Goal: Information Seeking & Learning: Learn about a topic

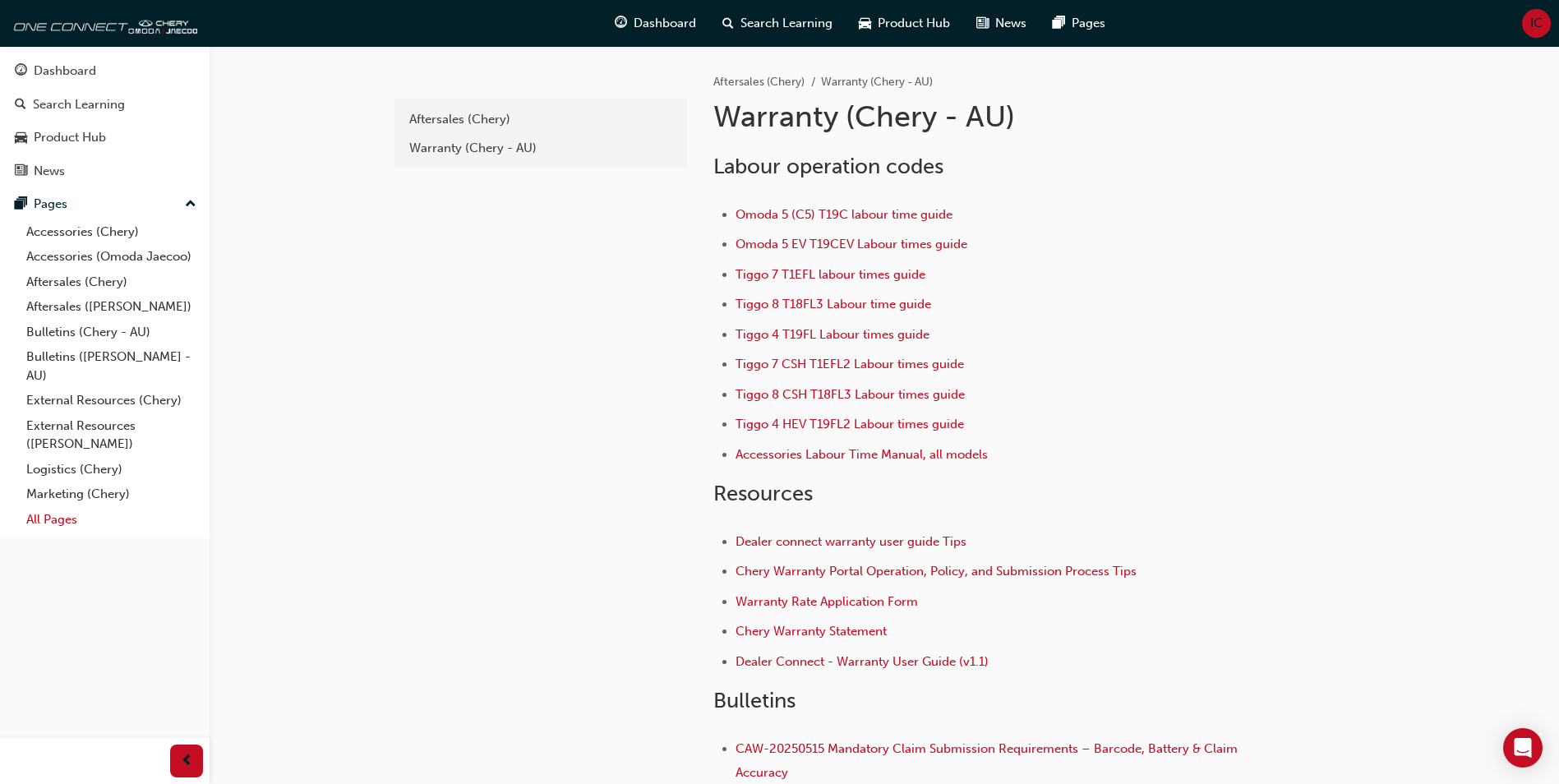
click at [74, 523] on link "All Pages" at bounding box center [111, 519] width 184 height 25
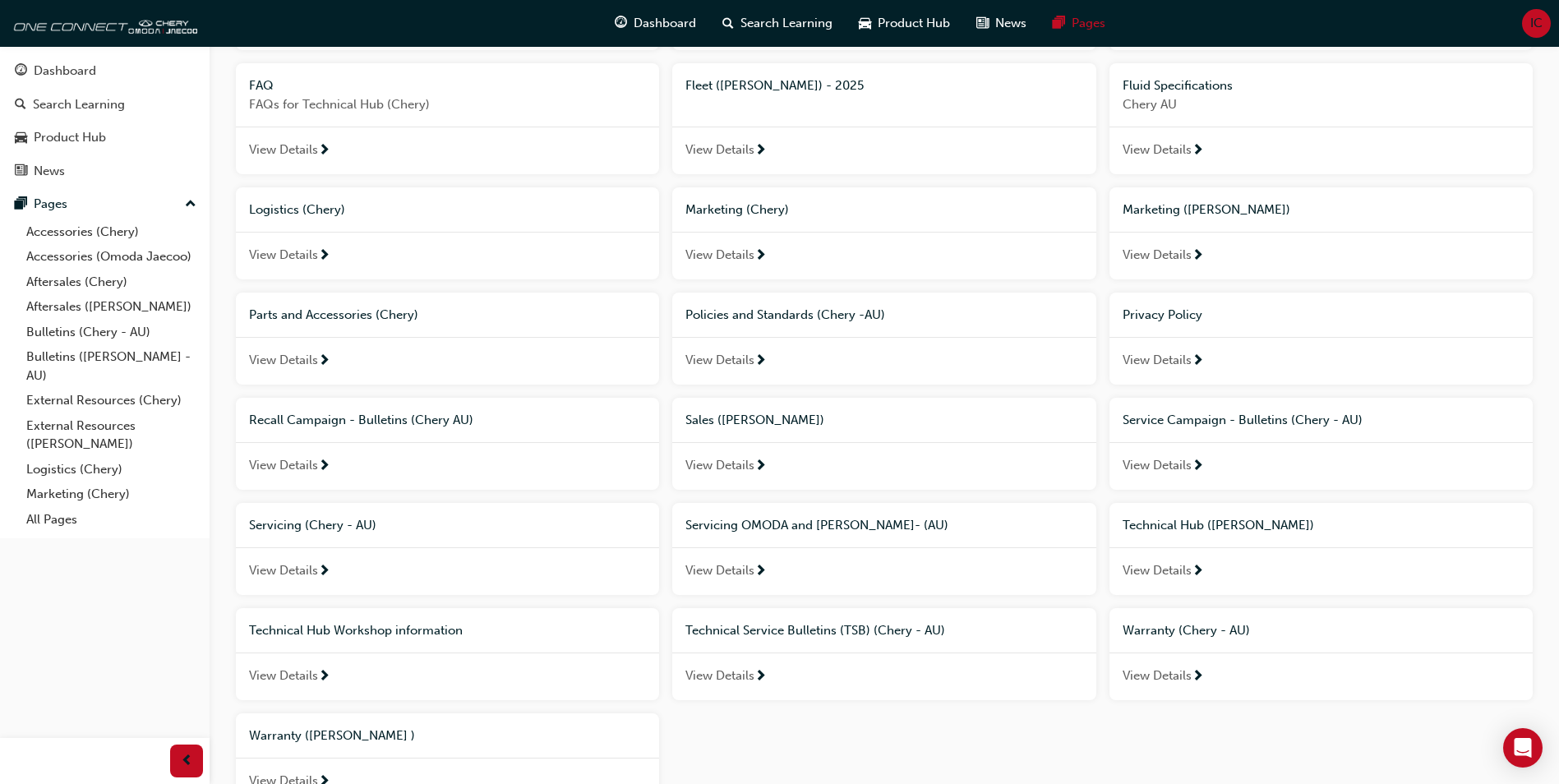
scroll to position [493, 0]
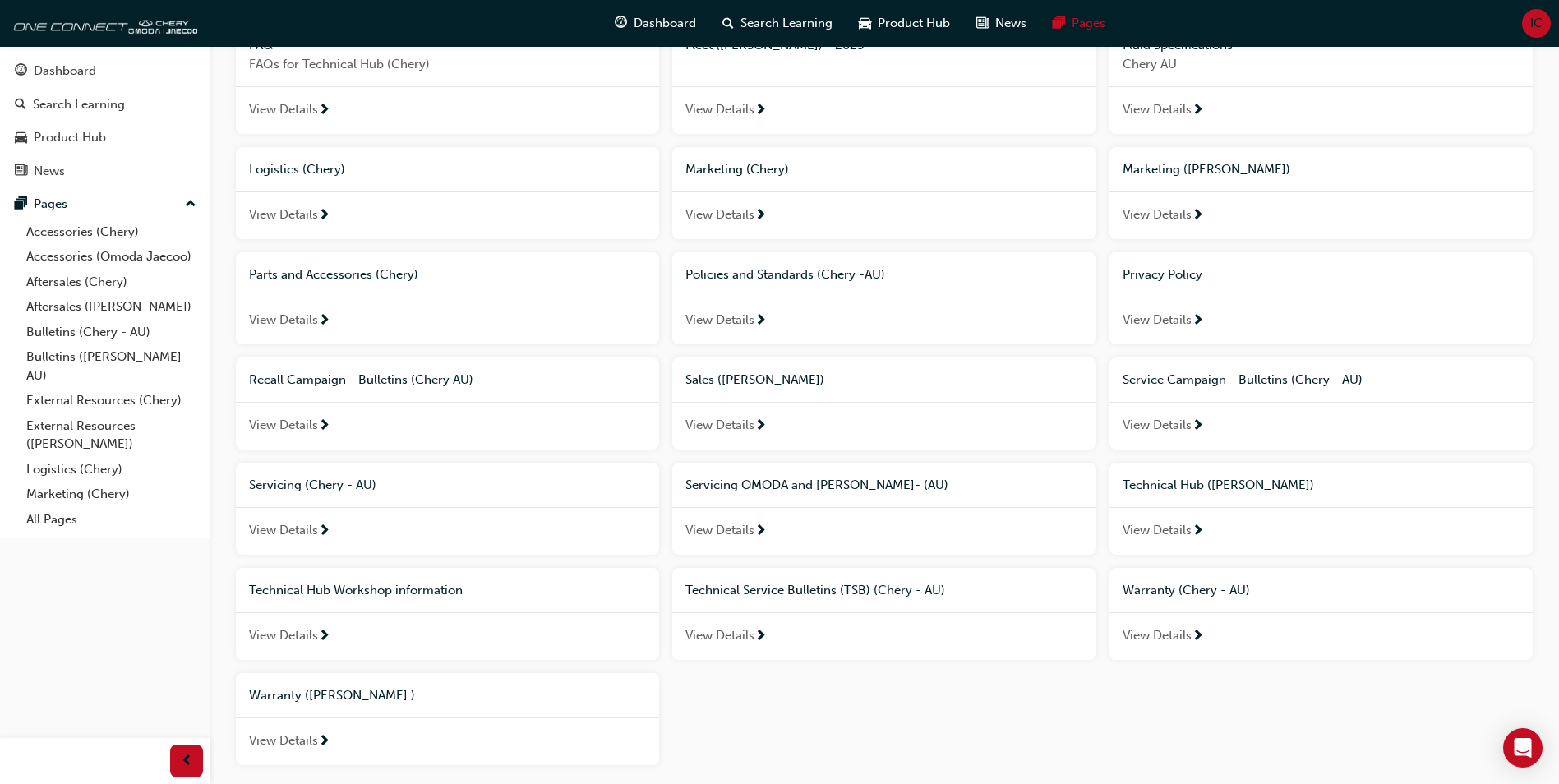
click at [286, 488] on span "Servicing (Chery - AU)" at bounding box center [312, 484] width 128 height 14
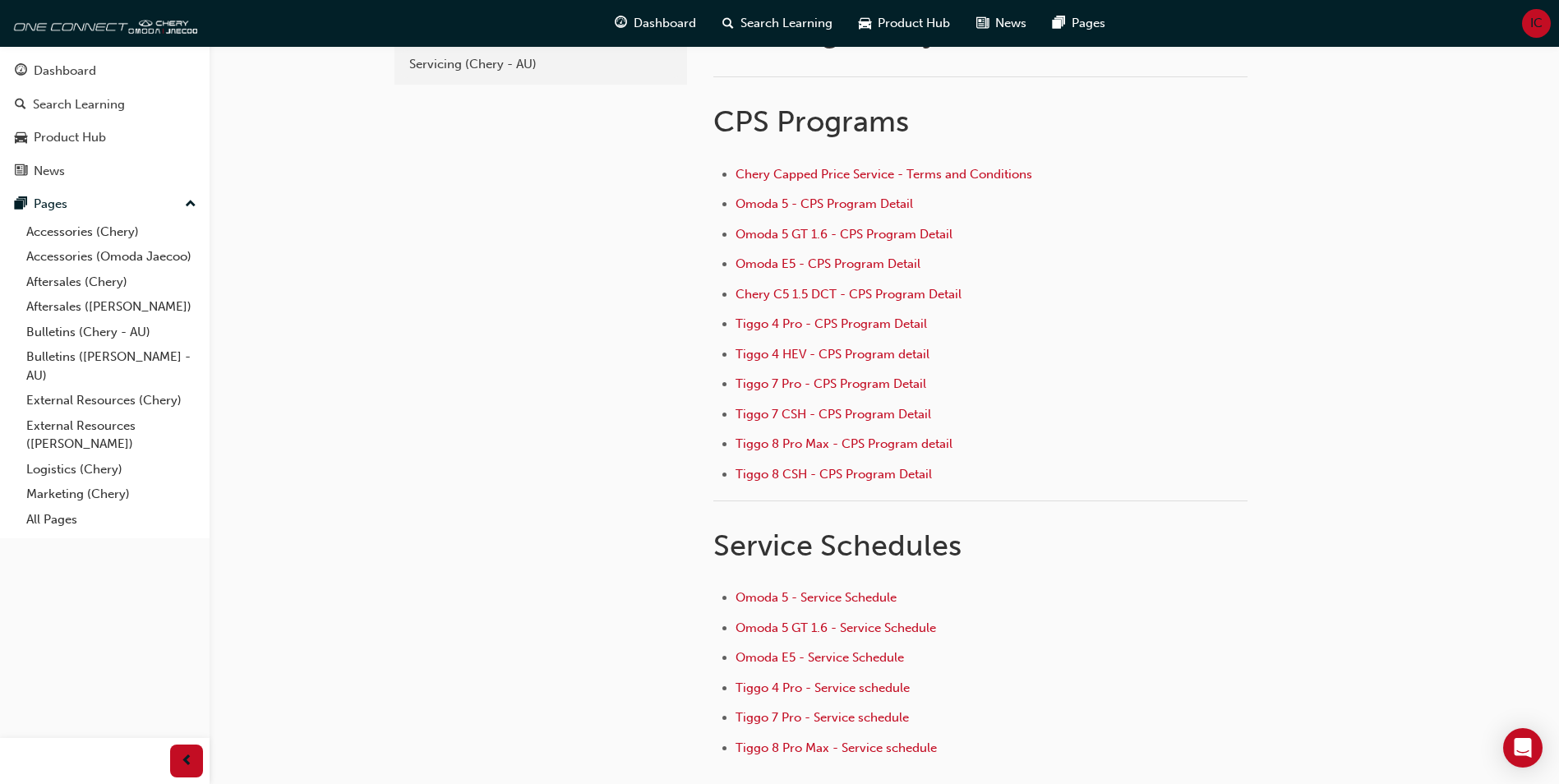
scroll to position [164, 0]
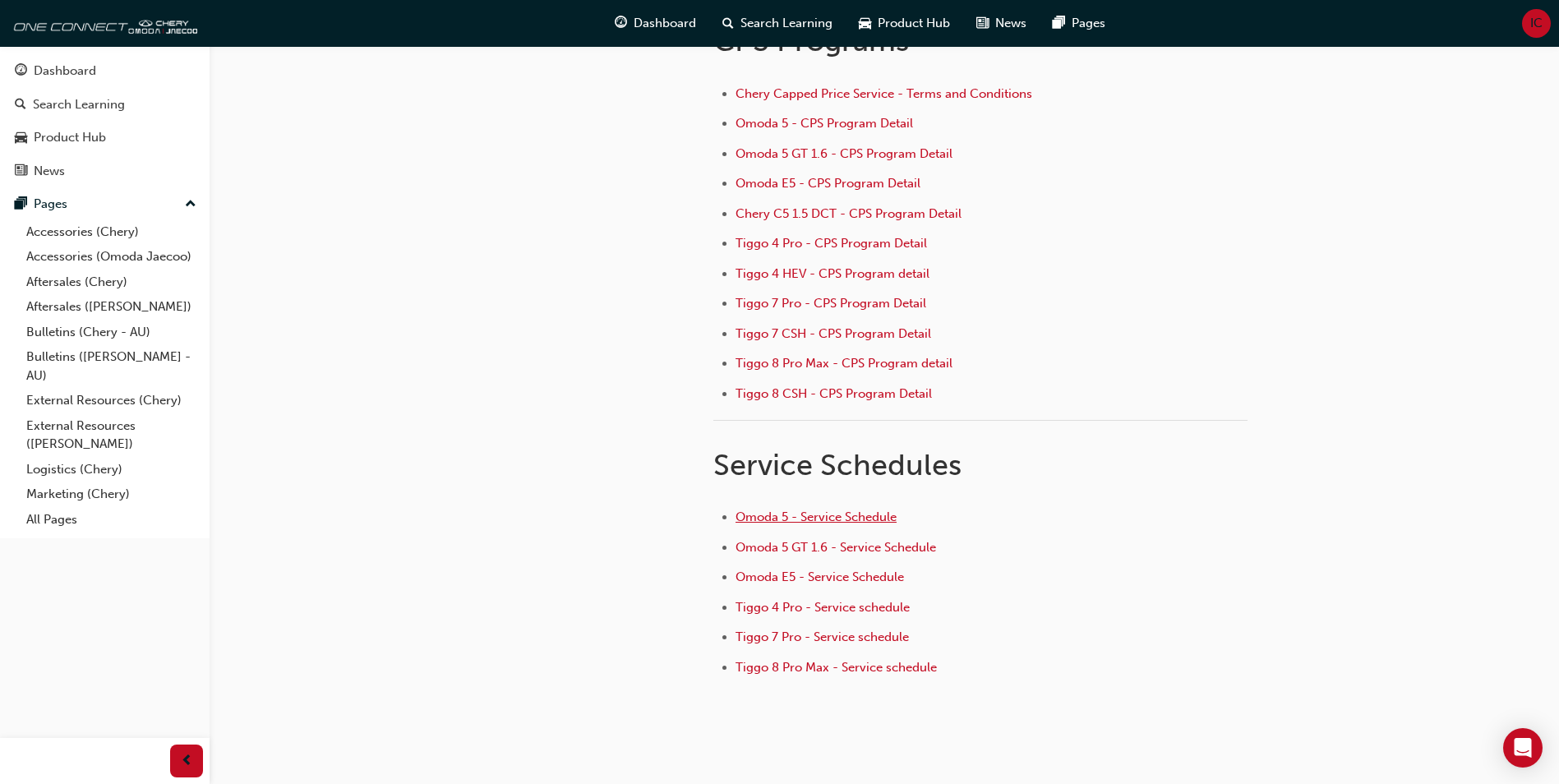
click at [814, 512] on span "Omoda 5 - Service Schedule" at bounding box center [815, 516] width 161 height 14
